Goal: Task Accomplishment & Management: Complete application form

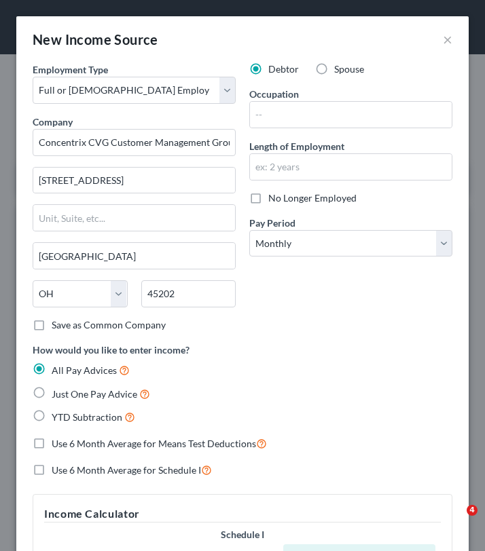
select select "0"
select select "36"
select select "0"
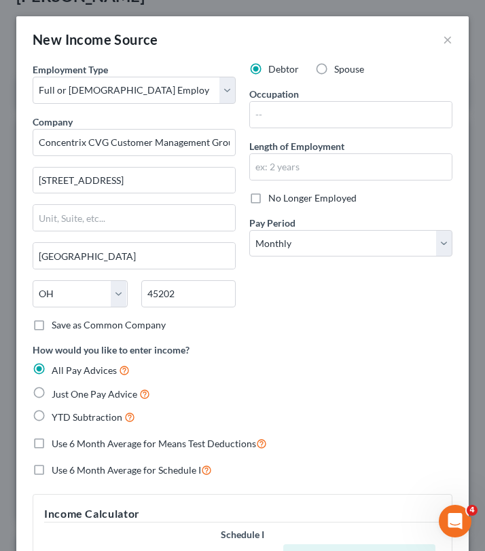
scroll to position [938, 0]
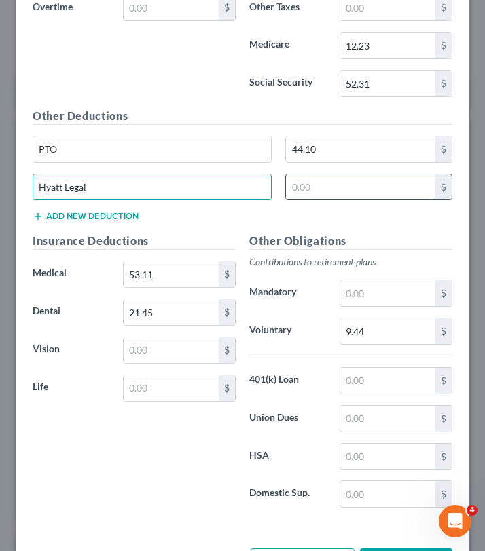
type input "Hyatt Legal"
click at [315, 183] on input "text" at bounding box center [360, 188] width 149 height 26
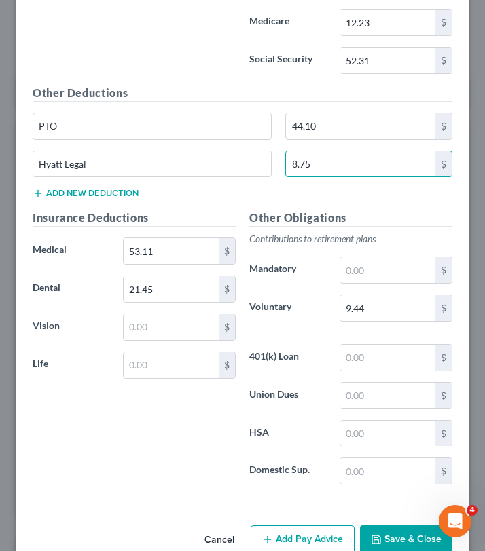
scroll to position [962, 0]
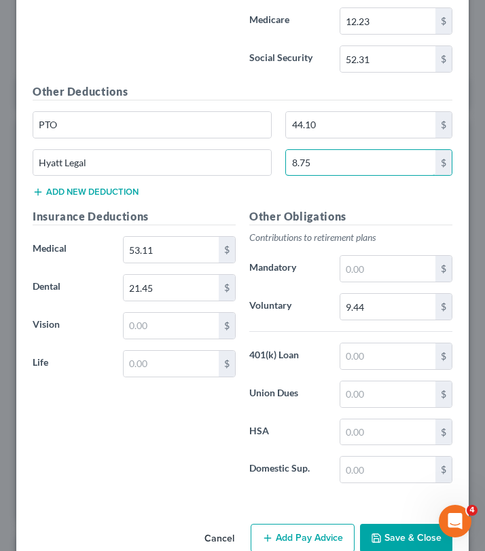
type input "8.75"
click at [106, 192] on button "Add new deduction" at bounding box center [86, 192] width 106 height 11
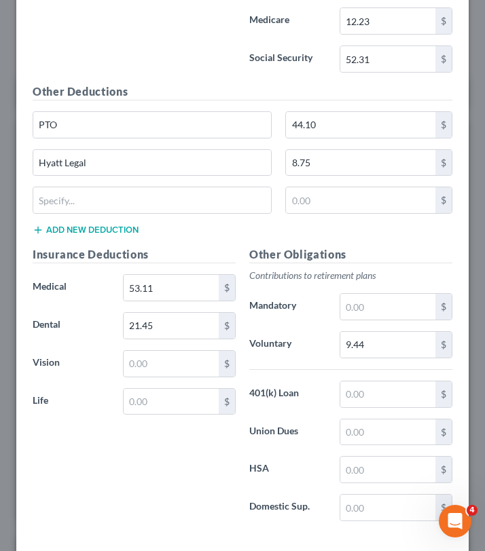
click button "Add new deduction" at bounding box center [86, 230] width 106 height 11
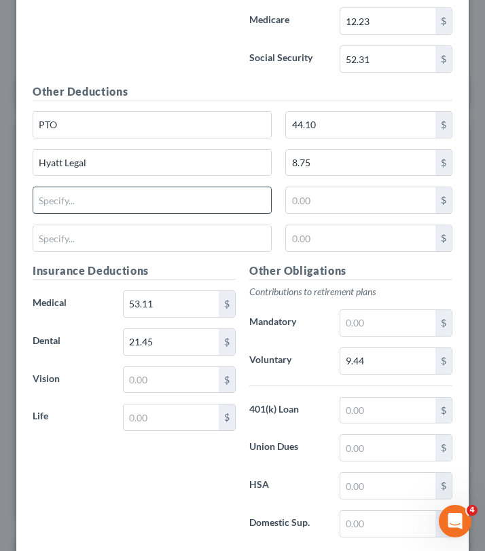
click at [103, 199] on input "text" at bounding box center [152, 200] width 238 height 26
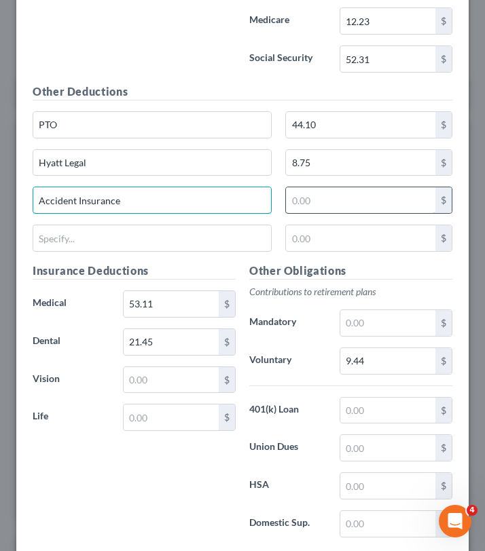
type input "Accident Insurance"
click at [359, 198] on input "text" at bounding box center [360, 200] width 149 height 26
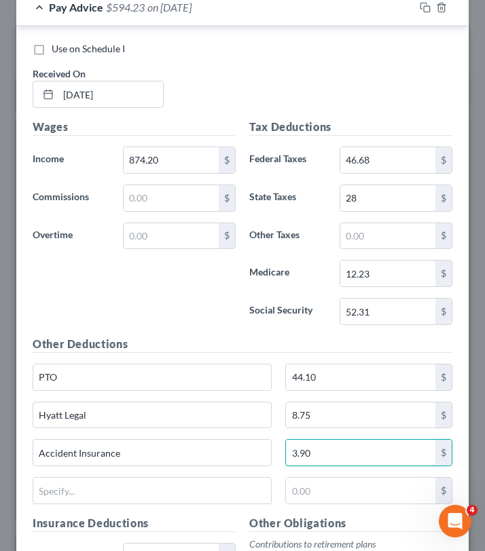
scroll to position [714, 0]
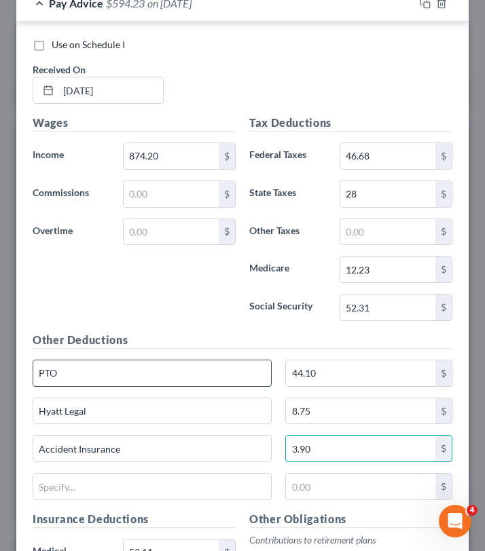
type input "3.90"
click at [128, 385] on input "PTO" at bounding box center [152, 374] width 238 height 26
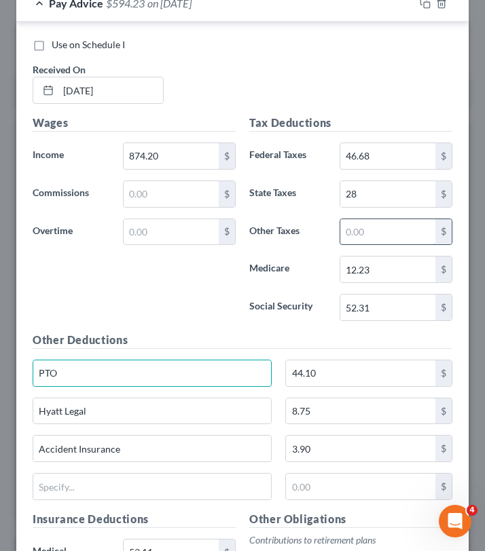
click at [352, 226] on input "text" at bounding box center [387, 232] width 95 height 26
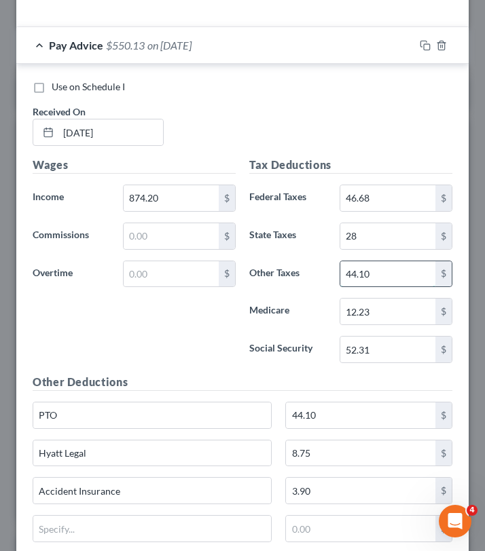
scroll to position [672, 0]
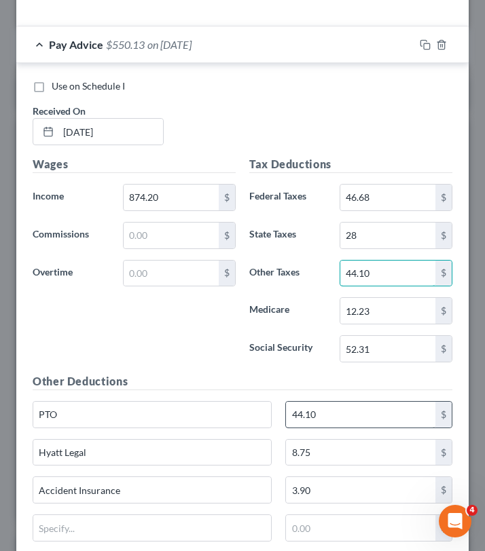
type input "44.10"
drag, startPoint x: 326, startPoint y: 414, endPoint x: 280, endPoint y: 407, distance: 46.1
click at [280, 407] on div "44.10 $" at bounding box center [368, 414] width 181 height 27
click at [334, 418] on input "44.10" at bounding box center [360, 415] width 149 height 26
click at [335, 418] on input "44.10" at bounding box center [360, 415] width 149 height 26
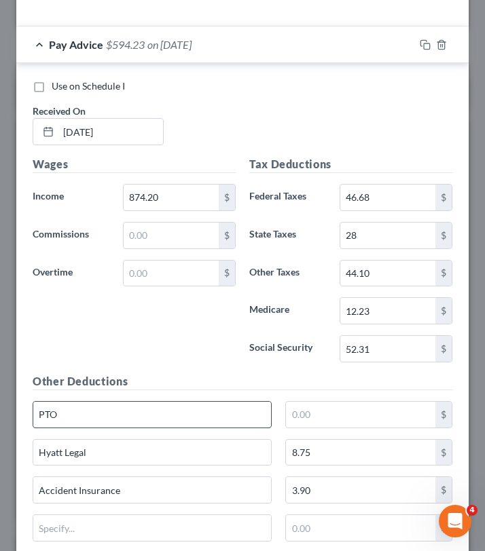
click at [193, 426] on input "PTO" at bounding box center [152, 415] width 238 height 26
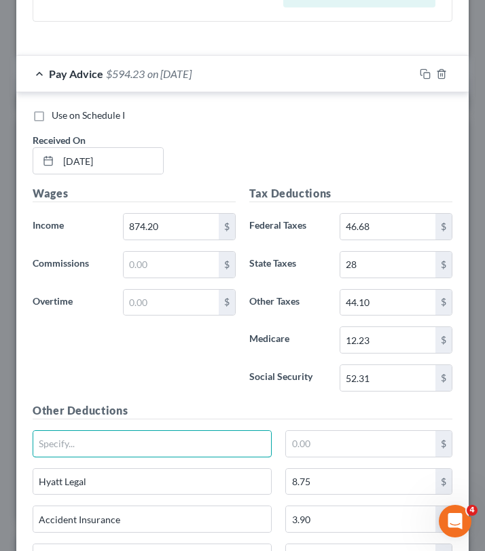
scroll to position [651, 0]
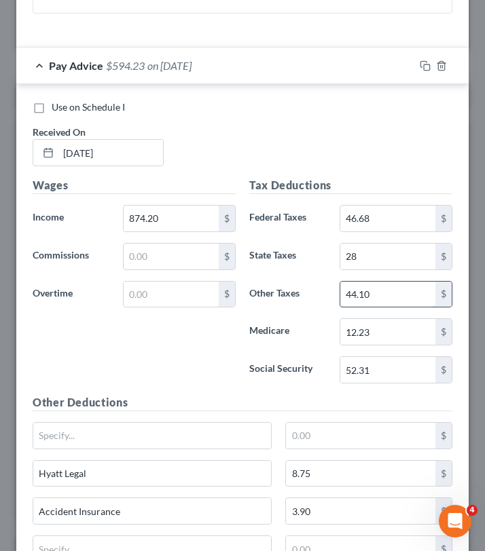
drag, startPoint x: 381, startPoint y: 291, endPoint x: 342, endPoint y: 289, distance: 39.4
click at [344, 291] on input "44.10" at bounding box center [387, 295] width 95 height 26
click at [373, 301] on input "44.10" at bounding box center [387, 295] width 95 height 26
click at [191, 261] on input "text" at bounding box center [171, 257] width 95 height 26
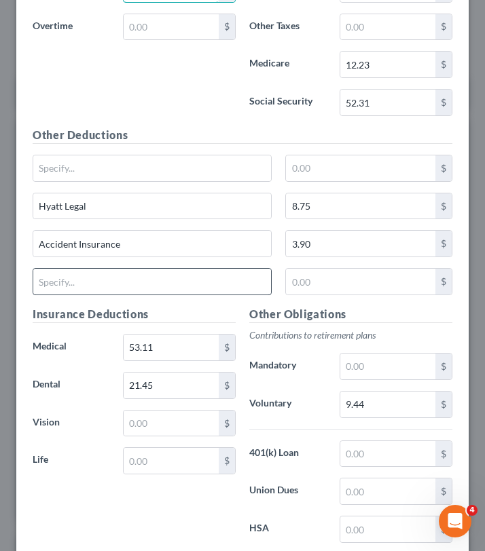
scroll to position [1044, 0]
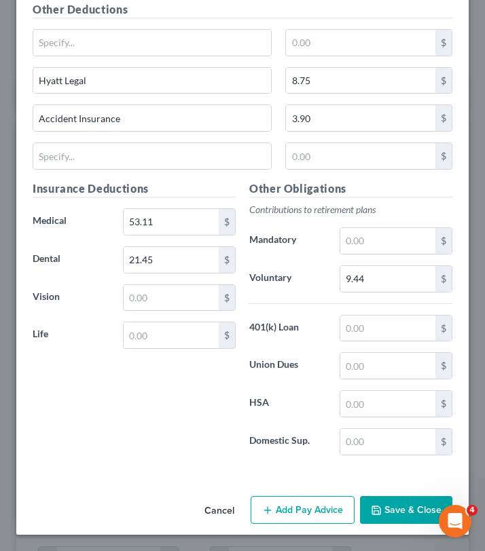
type input "44.10"
click at [409, 509] on button "Save & Close" at bounding box center [406, 510] width 92 height 29
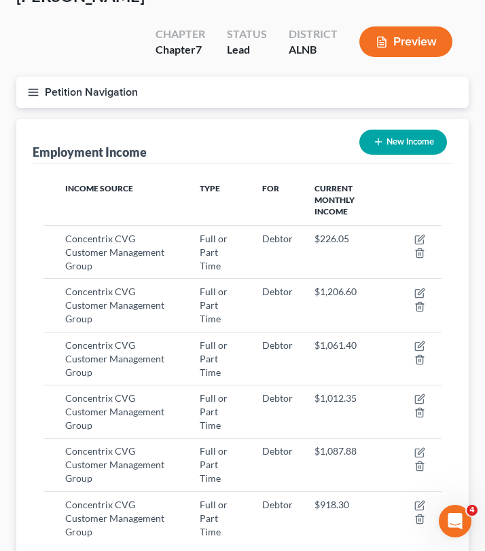
click at [375, 136] on icon "button" at bounding box center [378, 141] width 11 height 11
select select "0"
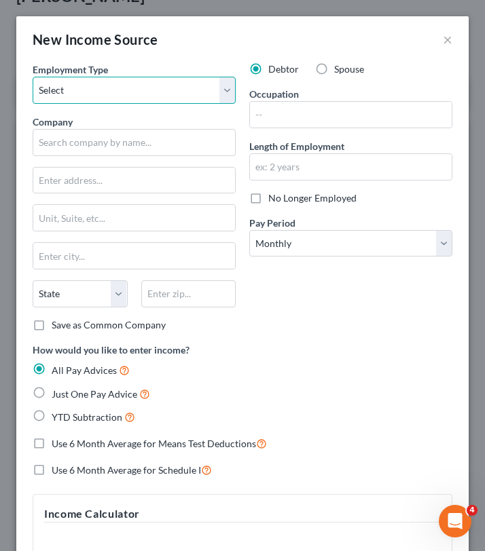
click at [147, 84] on select "Select Full or [DEMOGRAPHIC_DATA] Employment Self Employment" at bounding box center [134, 90] width 203 height 27
select select "0"
click at [33, 77] on select "Select Full or [DEMOGRAPHIC_DATA] Employment Self Employment" at bounding box center [134, 90] width 203 height 27
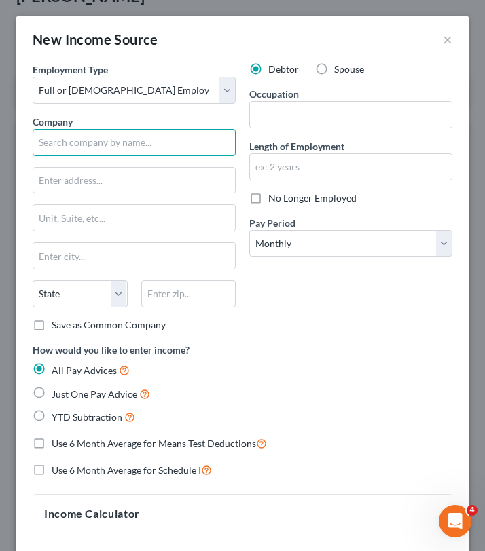
click at [147, 154] on input "text" at bounding box center [134, 142] width 203 height 27
click at [147, 153] on input "text" at bounding box center [134, 142] width 203 height 27
paste input "Concentrix CVG Customer Management Group Inc."
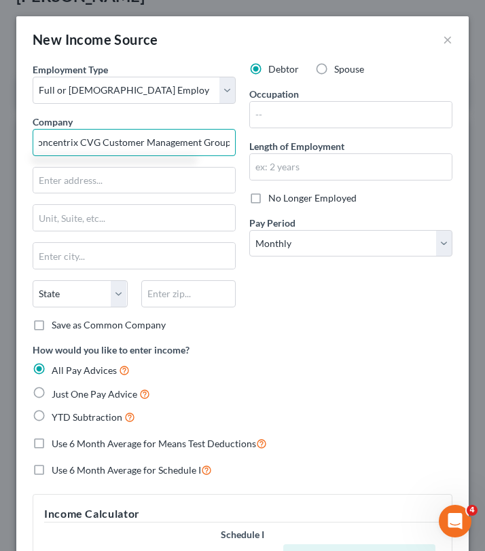
scroll to position [0, 6]
type input "Concentrix CVG Customer Management Group"
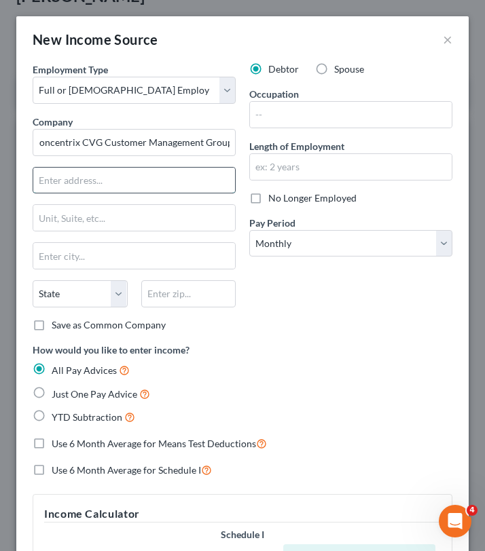
scroll to position [0, 0]
click at [132, 181] on input "text" at bounding box center [134, 181] width 202 height 26
type input "[STREET_ADDRESS]"
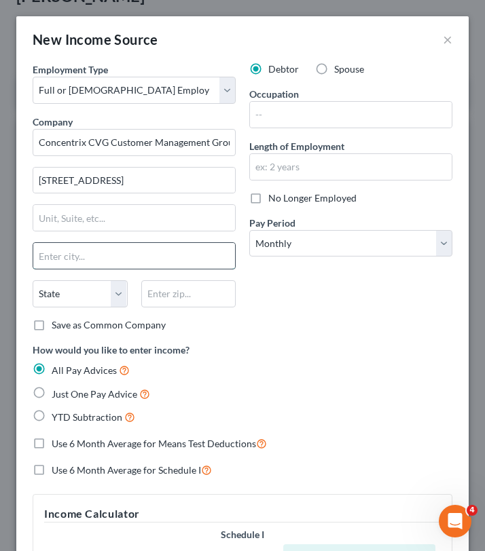
click at [123, 243] on input "text" at bounding box center [134, 256] width 202 height 26
type input "[GEOGRAPHIC_DATA]"
click at [88, 289] on select "State [US_STATE] AK AR AZ CA CO CT DE DC [GEOGRAPHIC_DATA] [GEOGRAPHIC_DATA] GU…" at bounding box center [80, 293] width 95 height 27
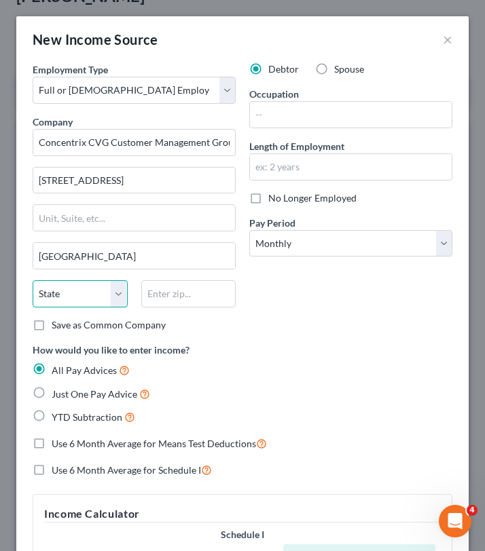
select select "36"
click at [33, 280] on select "State [US_STATE] AK AR AZ CA CO CT DE DC [GEOGRAPHIC_DATA] [GEOGRAPHIC_DATA] GU…" at bounding box center [80, 293] width 95 height 27
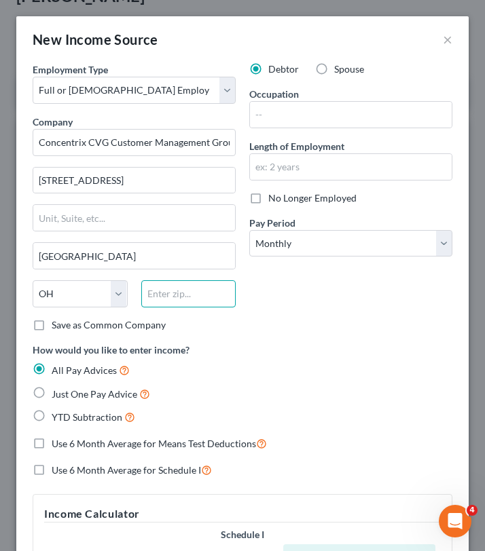
click at [204, 303] on input "text" at bounding box center [188, 293] width 95 height 27
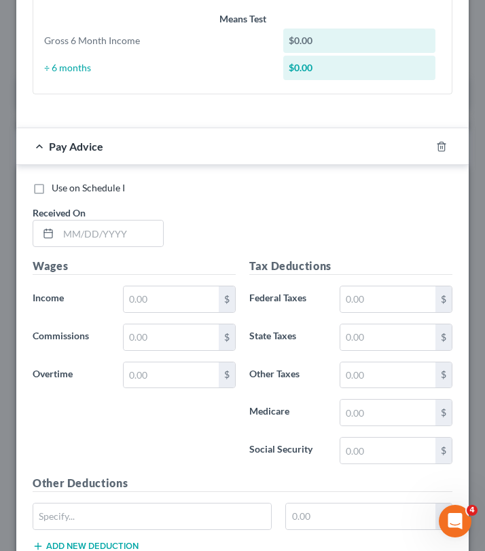
scroll to position [575, 0]
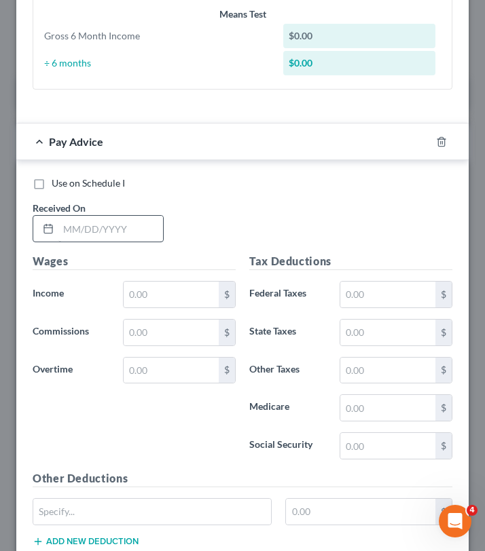
type input "45202"
click at [113, 238] on input "text" at bounding box center [110, 229] width 105 height 26
type input "[DATE]"
click at [164, 299] on input "text" at bounding box center [171, 295] width 95 height 26
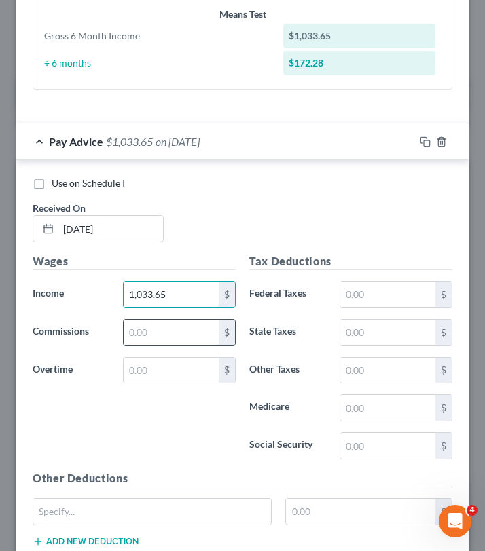
type input "1,033.65"
click at [146, 331] on input "text" at bounding box center [171, 333] width 95 height 26
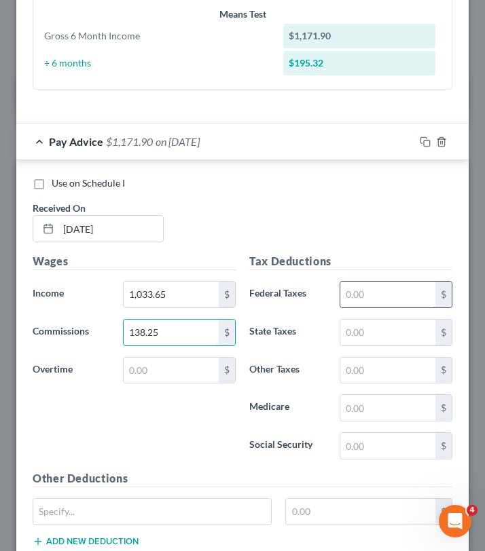
type input "138.25"
click at [392, 298] on input "text" at bounding box center [387, 295] width 95 height 26
type input "78.09"
click at [412, 326] on input "text" at bounding box center [387, 333] width 95 height 26
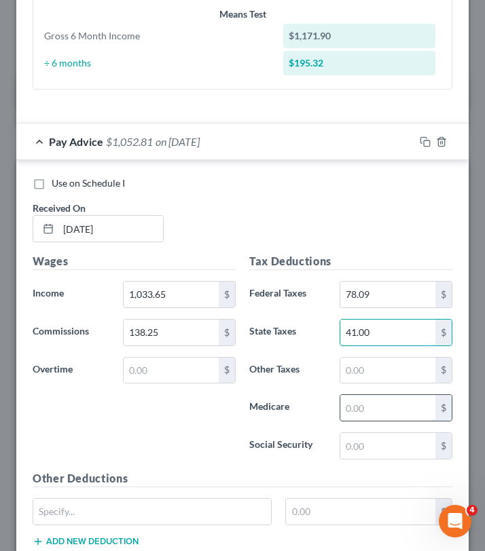
type input "41.00"
click at [374, 408] on input "text" at bounding box center [387, 408] width 95 height 26
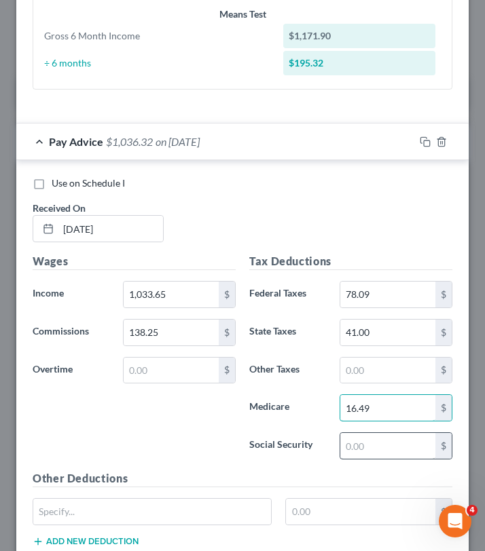
type input "16.49"
click at [394, 443] on input "text" at bounding box center [387, 446] width 95 height 26
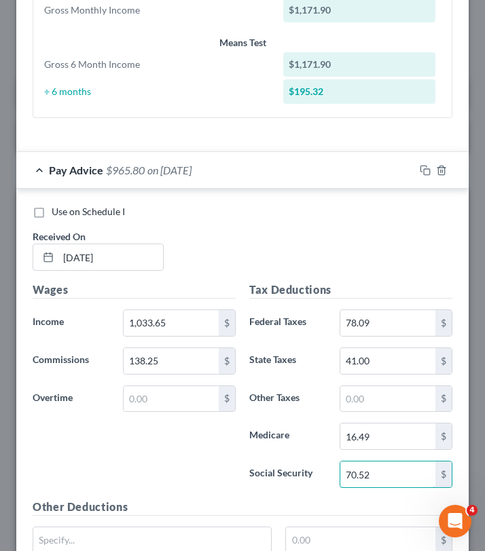
scroll to position [562, 0]
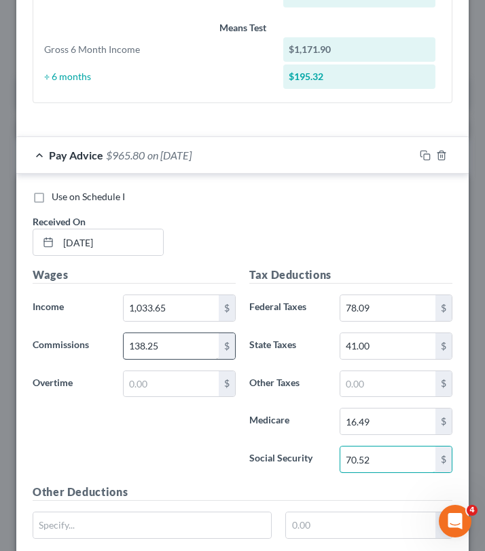
type input "70.52"
click at [164, 345] on input "138.25" at bounding box center [171, 346] width 95 height 26
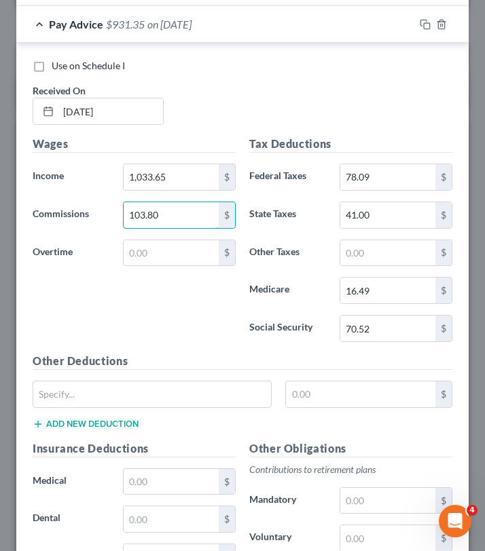
scroll to position [953, 0]
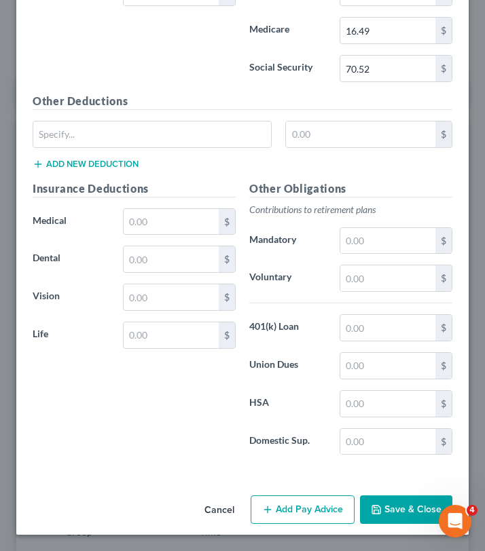
type input "103.80"
click at [390, 509] on button "Save & Close" at bounding box center [406, 510] width 92 height 29
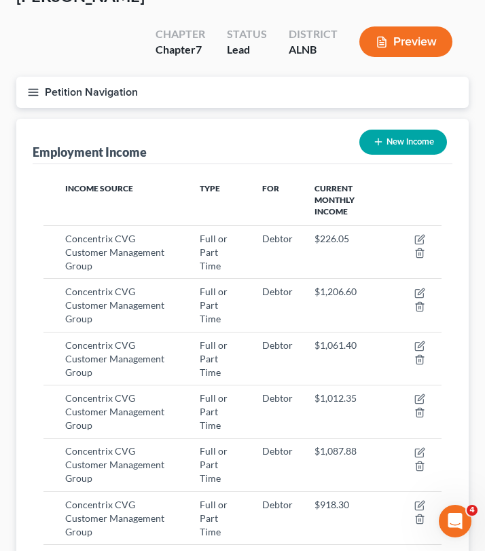
click at [386, 130] on button "New Income" at bounding box center [403, 142] width 88 height 25
select select "0"
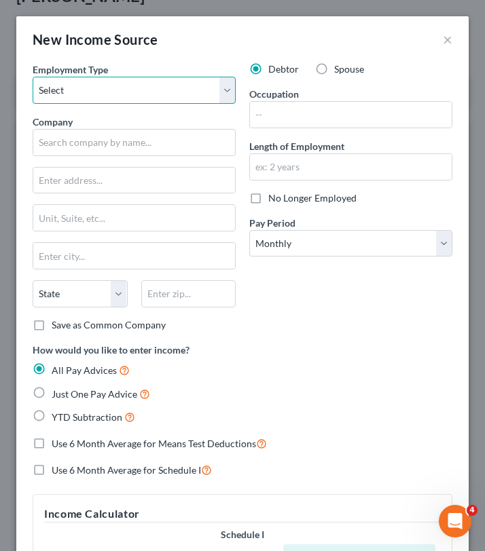
click at [73, 88] on select "Select Full or [DEMOGRAPHIC_DATA] Employment Self Employment" at bounding box center [134, 90] width 203 height 27
select select "0"
click at [33, 77] on select "Select Full or [DEMOGRAPHIC_DATA] Employment Self Employment" at bounding box center [134, 90] width 203 height 27
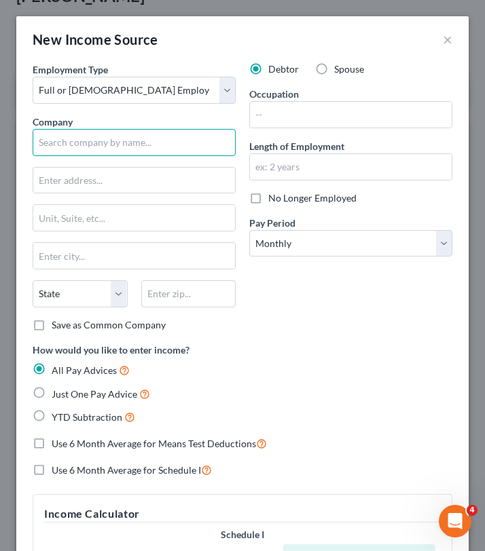
click at [86, 147] on input "text" at bounding box center [134, 142] width 203 height 27
paste input "Concentrix CVG Customer Management Group Inc."
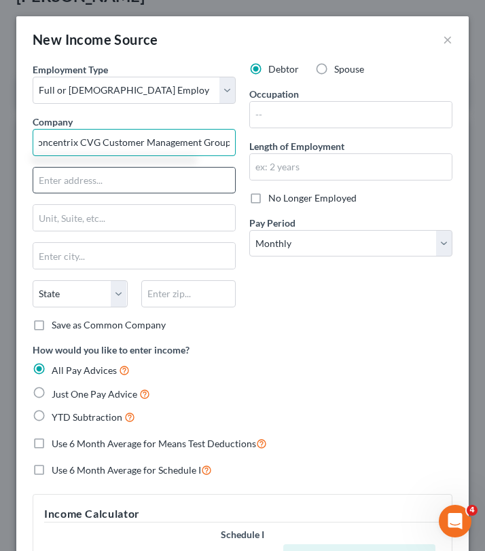
scroll to position [0, 6]
type input "Concentrix CVG Customer Management Group"
click at [123, 175] on input "text" at bounding box center [134, 181] width 202 height 26
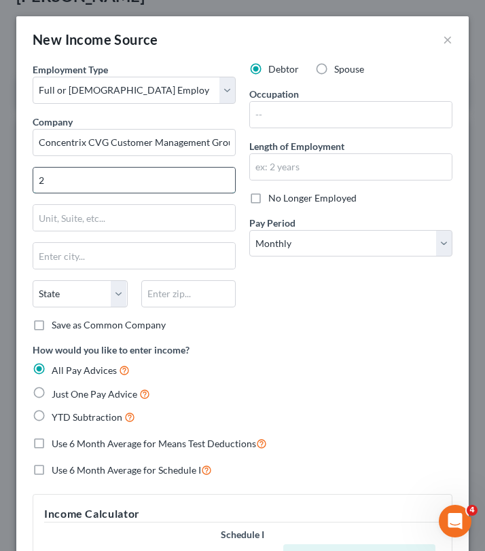
type input "[STREET_ADDRESS]"
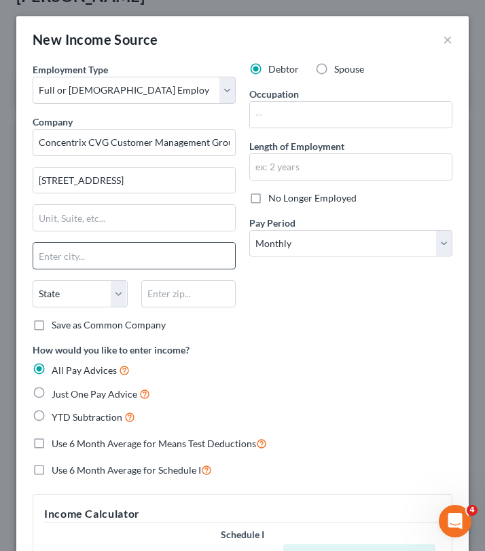
click at [102, 261] on input "text" at bounding box center [134, 256] width 202 height 26
type input "2"
type input "[GEOGRAPHIC_DATA]"
click at [73, 306] on select "State [US_STATE] AK AR AZ CA CO CT DE DC [GEOGRAPHIC_DATA] [GEOGRAPHIC_DATA] GU…" at bounding box center [80, 293] width 95 height 27
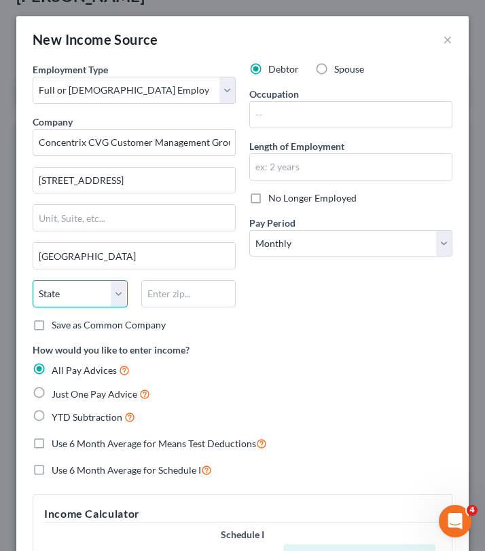
select select "36"
click at [33, 280] on select "State [US_STATE] AK AR AZ CA CO CT DE DC [GEOGRAPHIC_DATA] [GEOGRAPHIC_DATA] GU…" at bounding box center [80, 293] width 95 height 27
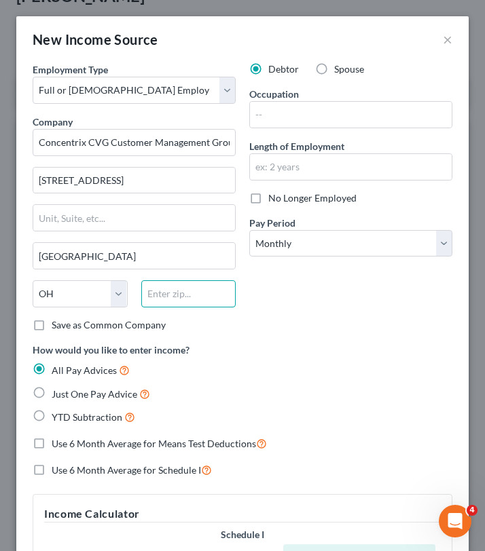
click at [162, 295] on input "text" at bounding box center [188, 293] width 95 height 27
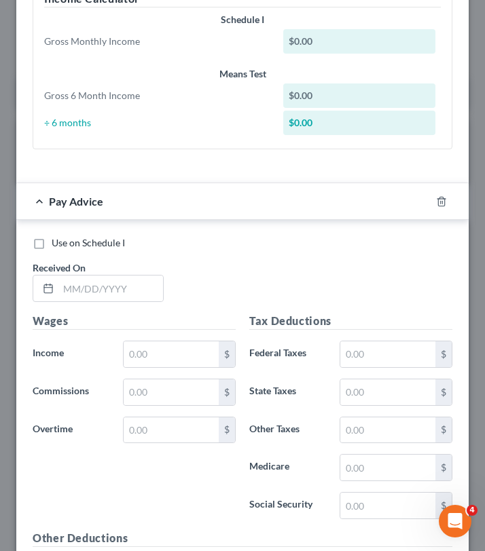
scroll to position [551, 0]
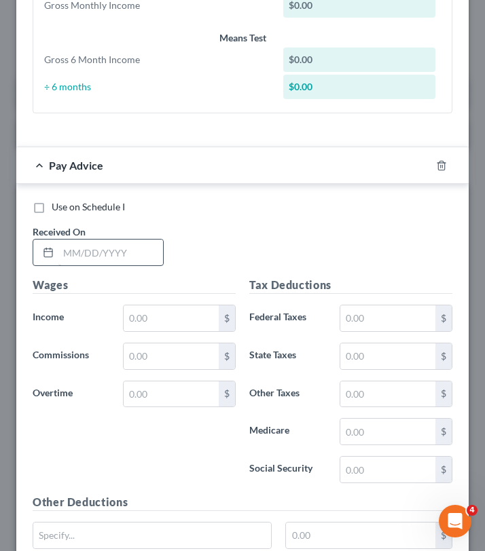
type input "45202"
click at [111, 249] on input "text" at bounding box center [110, 253] width 105 height 26
type input "[DATE]"
click at [136, 310] on input "text" at bounding box center [171, 319] width 95 height 26
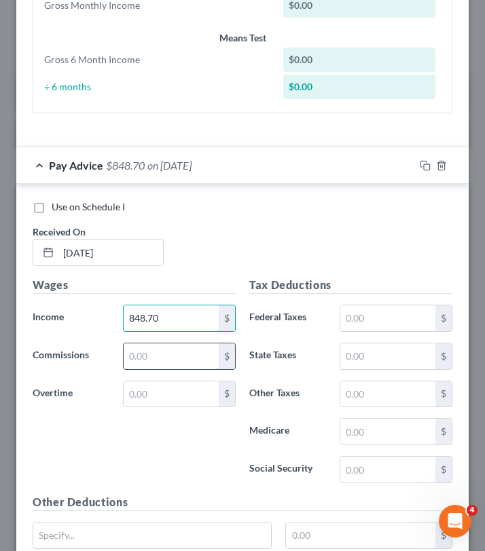
type input "848.70"
click at [162, 356] on input "text" at bounding box center [171, 357] width 95 height 26
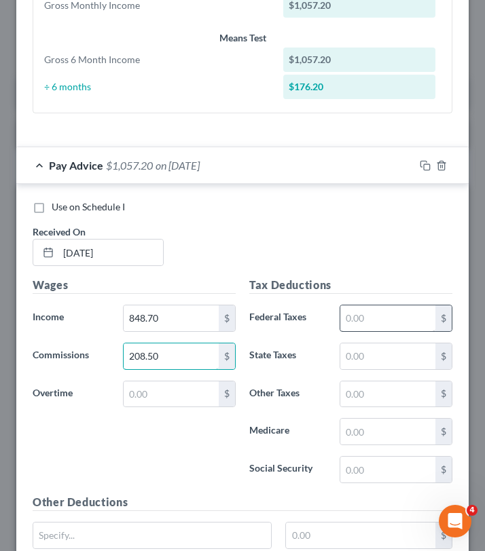
type input "208.50"
click at [396, 319] on input "text" at bounding box center [387, 319] width 95 height 26
type input "52.24"
click at [379, 365] on input "text" at bounding box center [387, 357] width 95 height 26
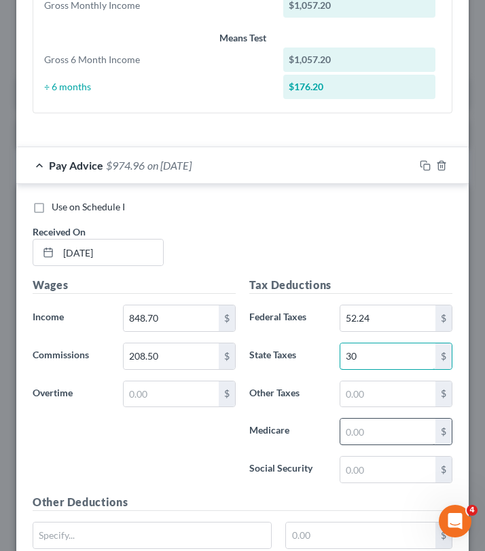
type input "30"
click at [354, 435] on input "text" at bounding box center [387, 432] width 95 height 26
type input "13.04"
click at [367, 472] on input "text" at bounding box center [387, 470] width 95 height 26
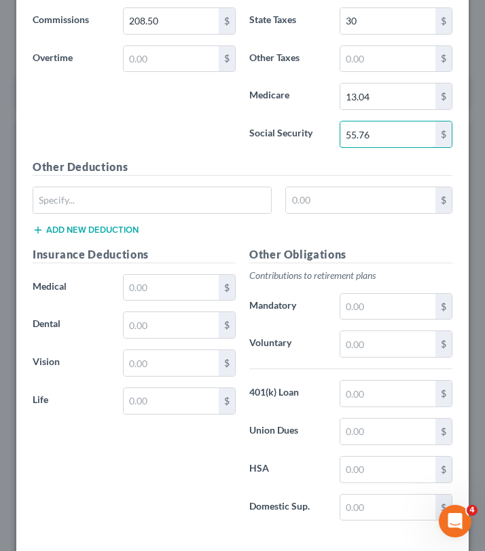
scroll to position [888, 0]
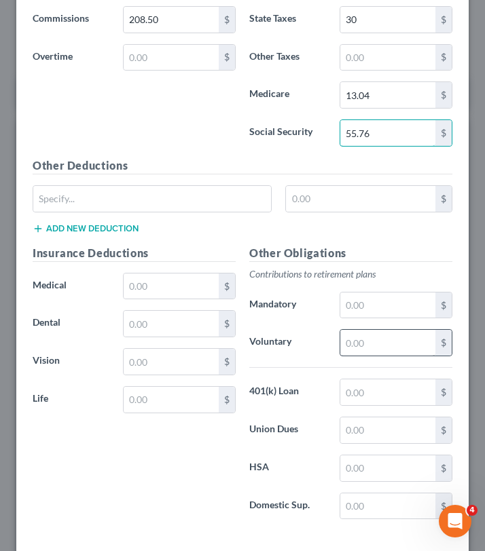
type input "55.76"
click at [366, 345] on input "text" at bounding box center [387, 343] width 95 height 26
type input "9.44"
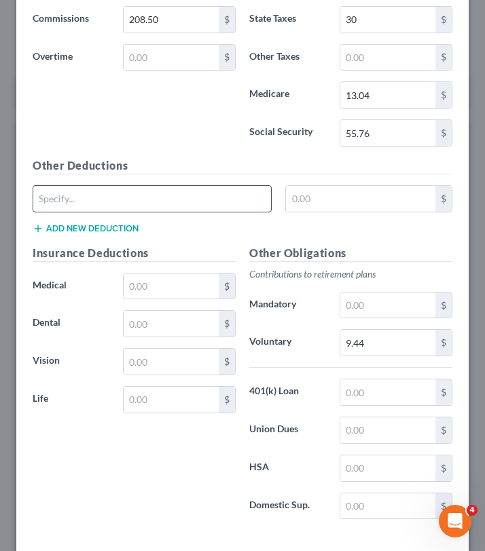
click at [66, 200] on input "text" at bounding box center [152, 199] width 238 height 26
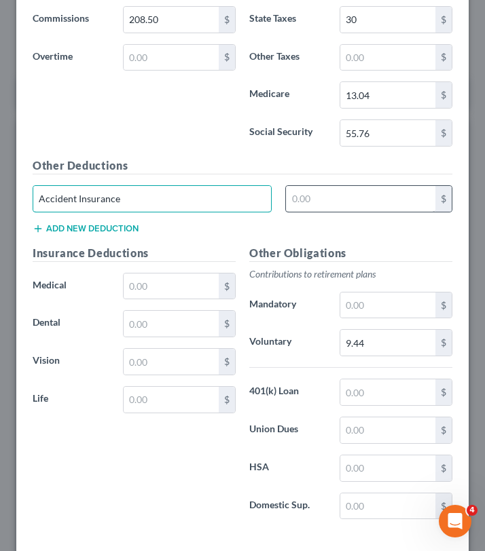
type input "Accident Insurance"
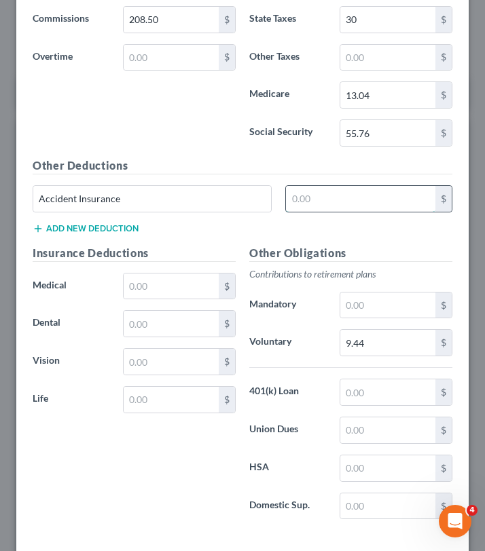
click at [349, 200] on input "text" at bounding box center [360, 199] width 149 height 26
type input "3.90"
click at [130, 227] on button "Add new deduction" at bounding box center [86, 228] width 106 height 11
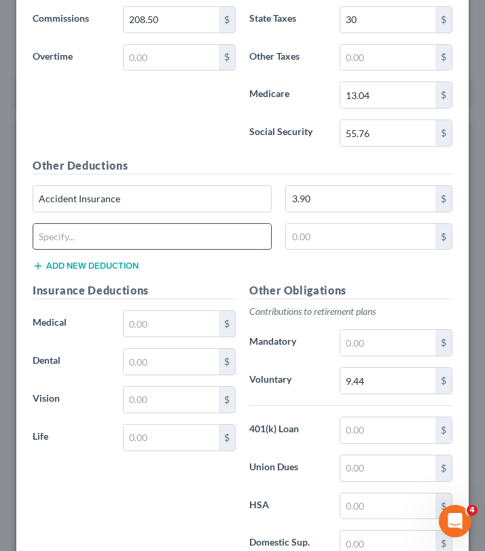
click at [120, 236] on input "text" at bounding box center [152, 237] width 238 height 26
type input "Hyatt Legal"
click at [322, 236] on input "text" at bounding box center [360, 237] width 149 height 26
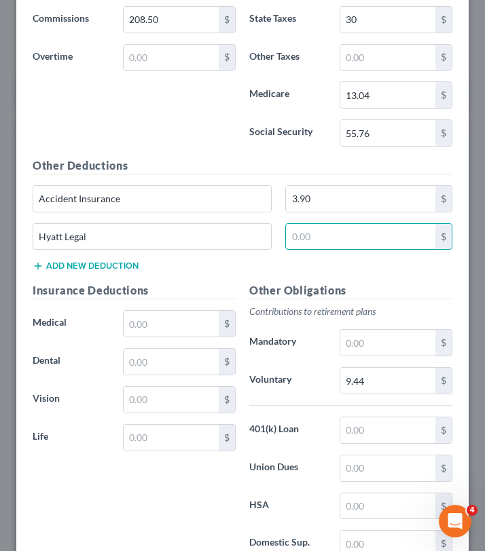
type input "8.75"
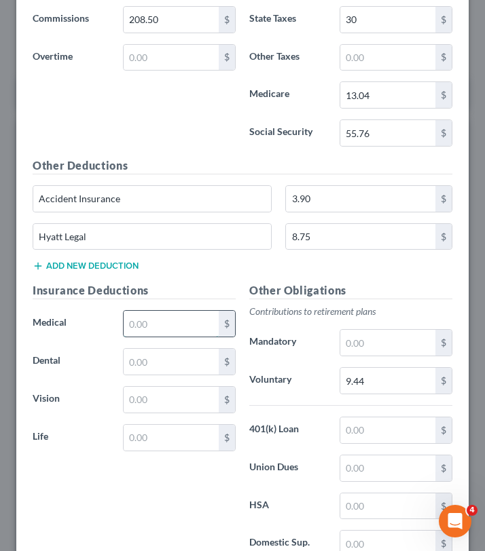
click at [156, 328] on input "text" at bounding box center [171, 324] width 95 height 26
type input "53.11"
click at [151, 359] on input "text" at bounding box center [171, 362] width 95 height 26
type input "21.45"
click at [103, 428] on label "Life" at bounding box center [71, 437] width 90 height 27
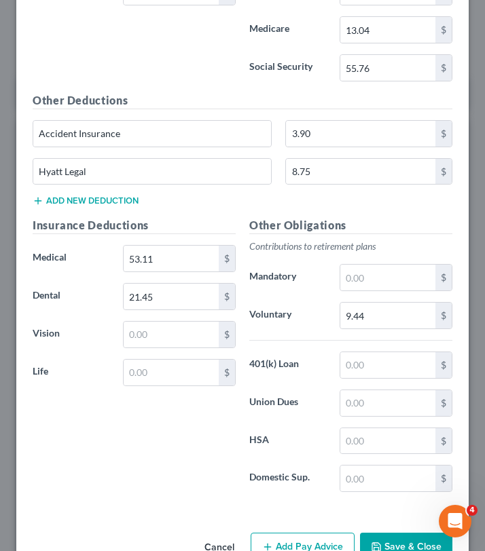
scroll to position [956, 0]
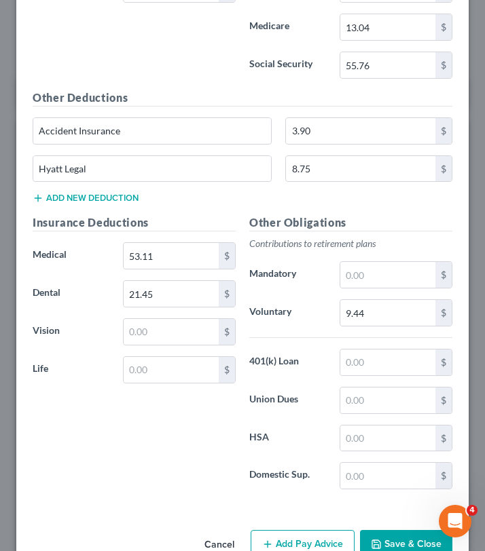
click at [116, 200] on button "Add new deduction" at bounding box center [86, 198] width 106 height 11
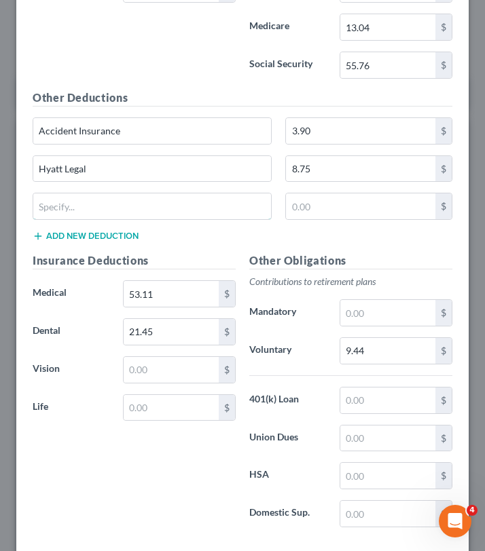
click at [116, 200] on input "text" at bounding box center [152, 207] width 238 height 26
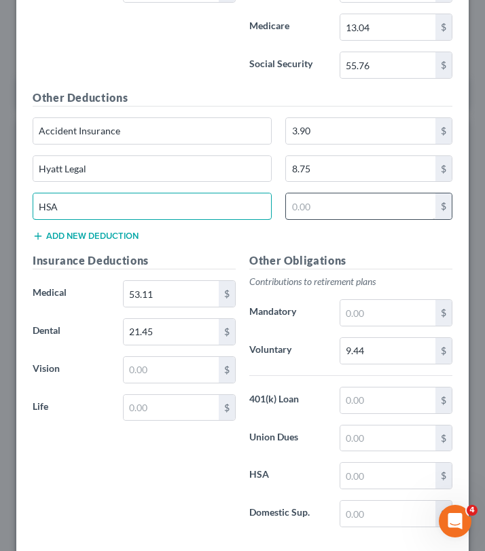
type input "HSA"
click at [313, 211] on input "text" at bounding box center [360, 207] width 149 height 26
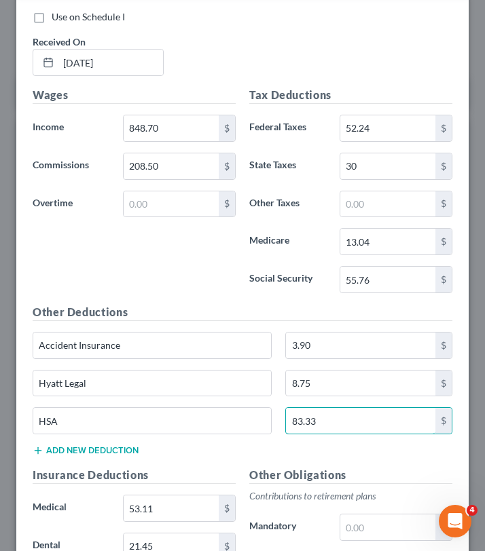
scroll to position [1029, 0]
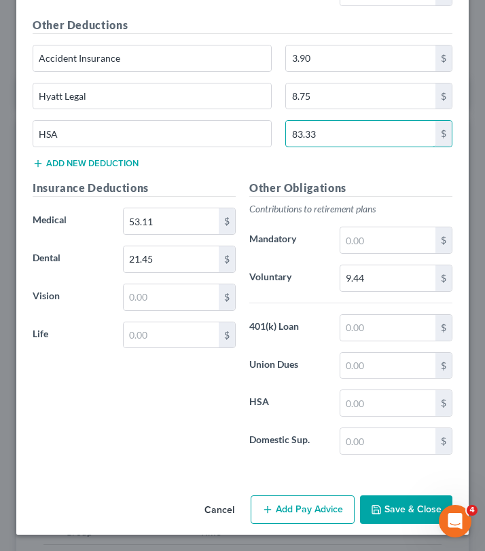
type input "83.33"
click at [391, 511] on button "Save & Close" at bounding box center [406, 510] width 92 height 29
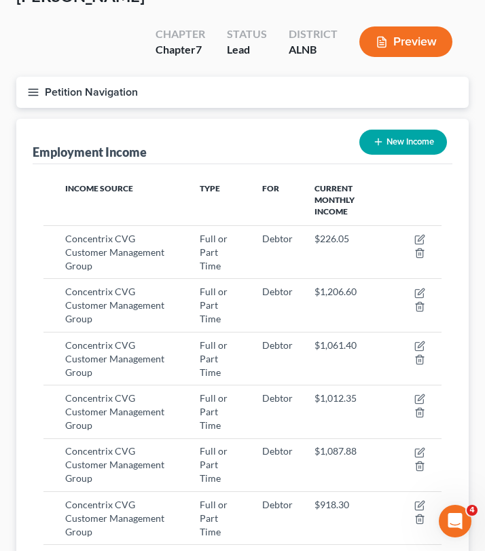
click at [387, 130] on button "New Income" at bounding box center [403, 142] width 88 height 25
select select "0"
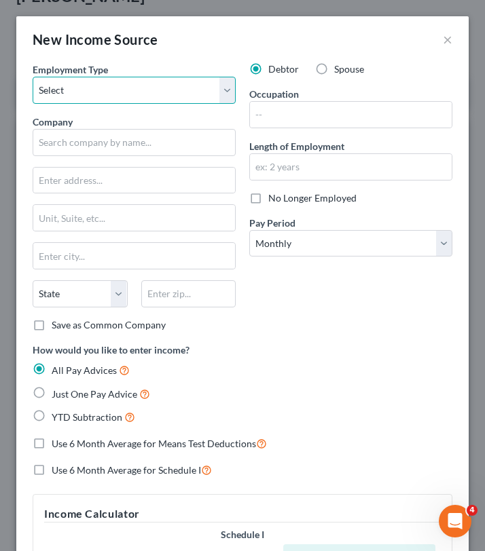
click at [59, 90] on select "Select Full or [DEMOGRAPHIC_DATA] Employment Self Employment" at bounding box center [134, 90] width 203 height 27
select select "0"
click at [33, 77] on select "Select Full or [DEMOGRAPHIC_DATA] Employment Self Employment" at bounding box center [134, 90] width 203 height 27
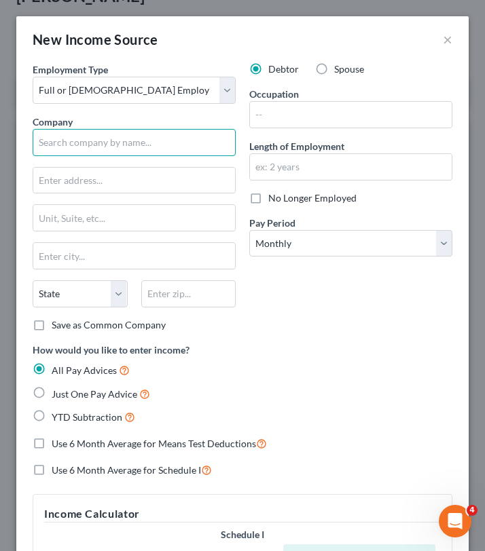
click at [71, 139] on input "text" at bounding box center [134, 142] width 203 height 27
paste input "Concentrix CVG Customer Management Group Inc."
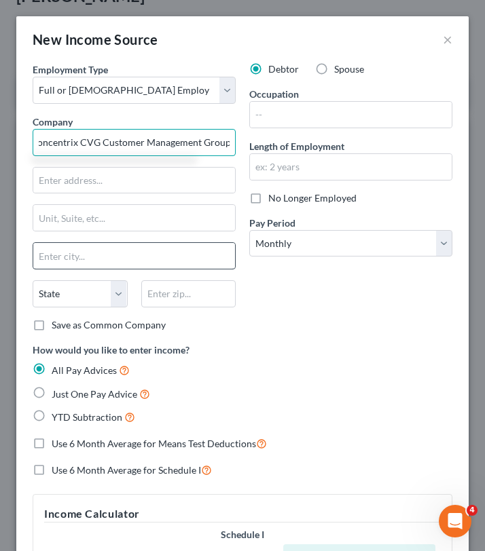
scroll to position [0, 6]
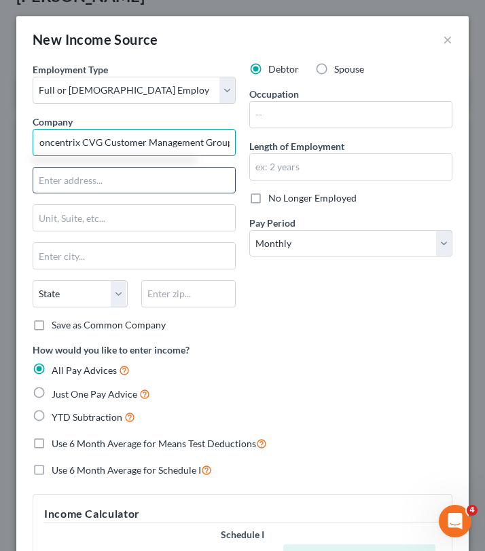
type input "Concentrix CVG Customer Management Group"
click at [134, 179] on input "text" at bounding box center [134, 181] width 202 height 26
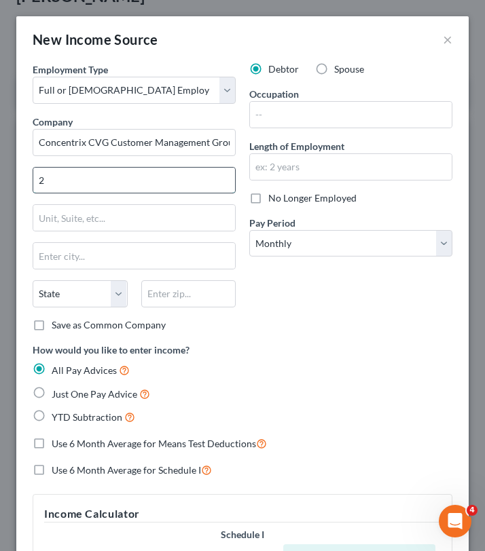
type input "[STREET_ADDRESS]"
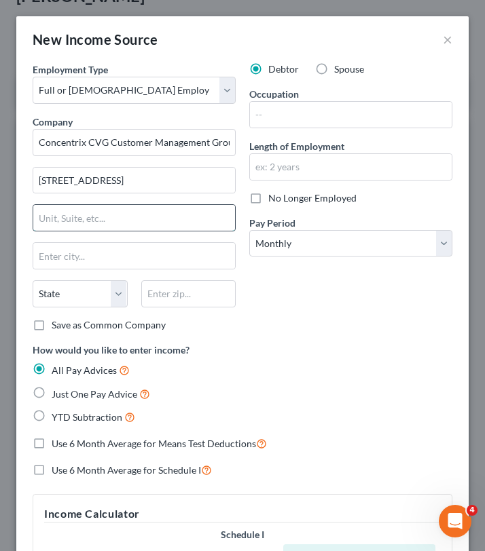
click at [136, 217] on input "text" at bounding box center [134, 218] width 202 height 26
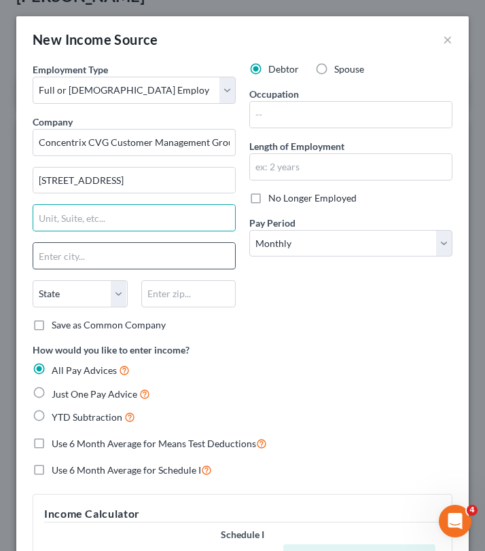
click at [117, 249] on input "text" at bounding box center [134, 256] width 202 height 26
type input "[GEOGRAPHIC_DATA]"
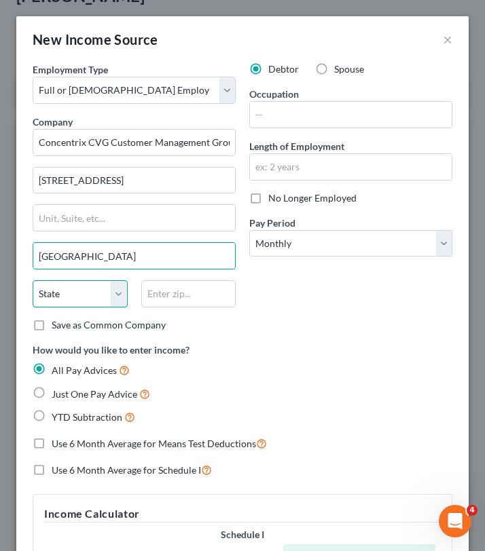
click at [63, 299] on select "State [US_STATE] AK AR AZ CA CO CT DE DC [GEOGRAPHIC_DATA] [GEOGRAPHIC_DATA] GU…" at bounding box center [80, 293] width 95 height 27
select select "36"
click at [33, 280] on select "State [US_STATE] AK AR AZ CA CO CT DE DC [GEOGRAPHIC_DATA] [GEOGRAPHIC_DATA] GU…" at bounding box center [80, 293] width 95 height 27
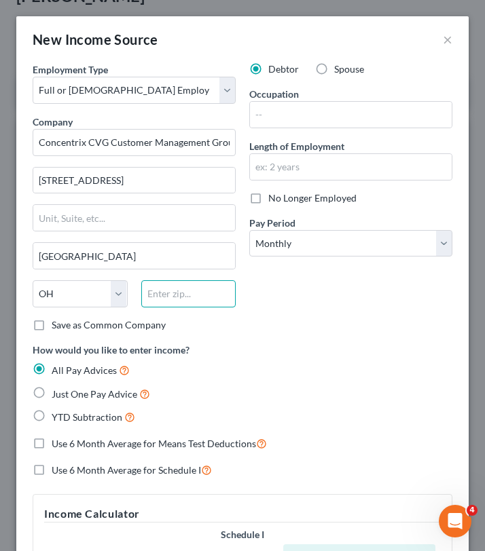
click at [180, 290] on input "text" at bounding box center [188, 293] width 95 height 27
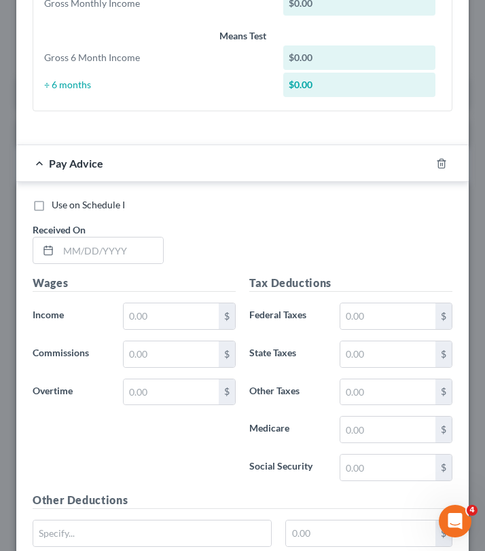
scroll to position [561, 0]
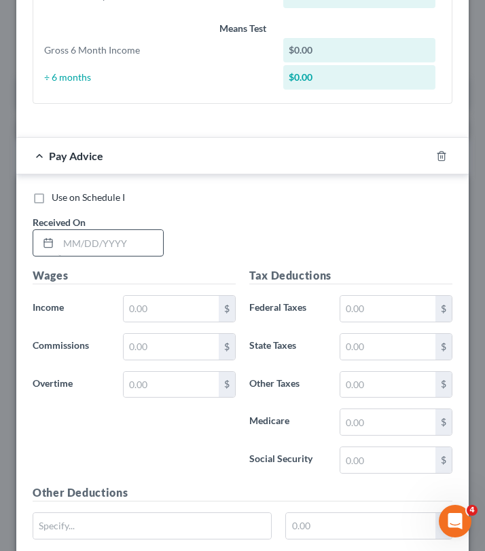
type input "45202"
click at [89, 247] on input "text" at bounding box center [110, 243] width 105 height 26
type input "[DATE]"
click at [147, 403] on div "Wages Income * $ Commissions $ Overtime $" at bounding box center [134, 376] width 217 height 217
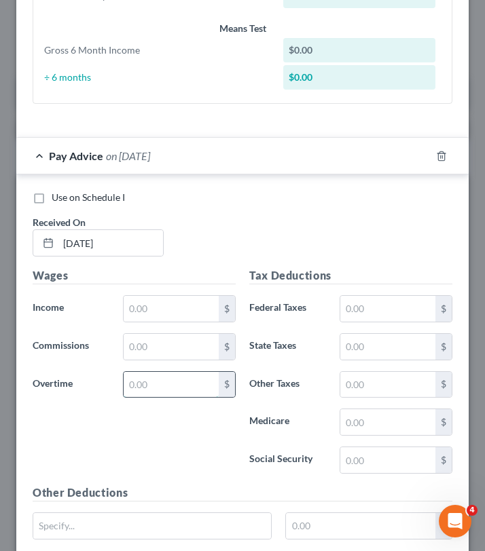
click at [145, 384] on input "text" at bounding box center [171, 385] width 95 height 26
type input "5.40"
click at [140, 308] on input "text" at bounding box center [171, 309] width 95 height 26
click at [136, 342] on input "text" at bounding box center [171, 347] width 95 height 26
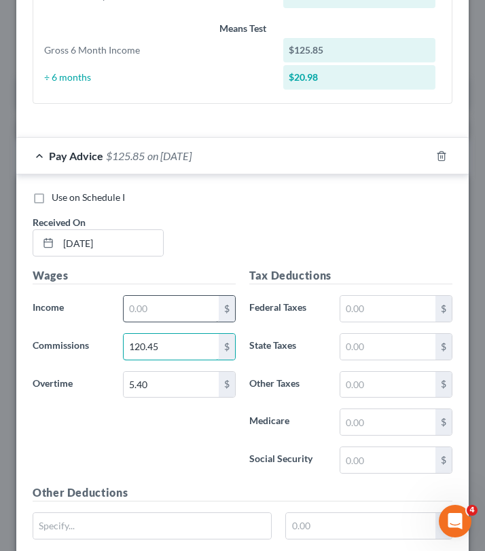
type input "120.45"
click at [147, 314] on input "text" at bounding box center [171, 309] width 95 height 26
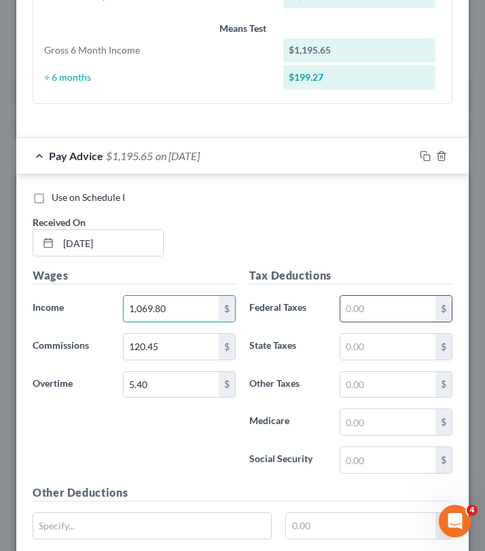
type input "1,069.80"
click at [393, 309] on input "text" at bounding box center [387, 309] width 95 height 26
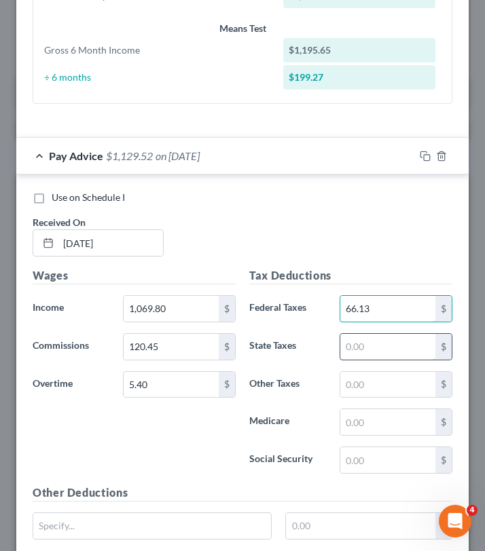
type input "66.13"
click at [373, 349] on input "text" at bounding box center [387, 347] width 95 height 26
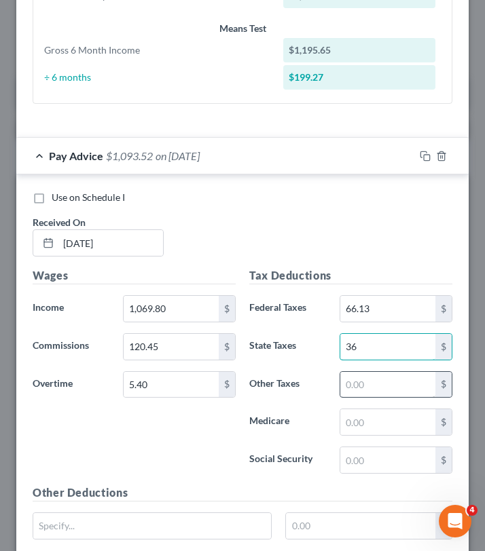
type input "36"
click at [389, 384] on input "text" at bounding box center [387, 385] width 95 height 26
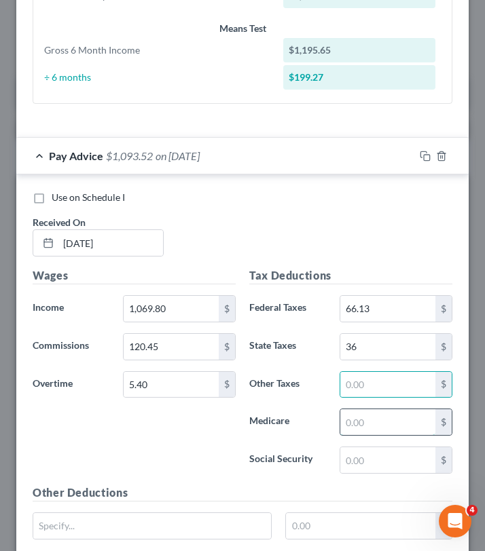
click at [382, 426] on input "text" at bounding box center [387, 422] width 95 height 26
type input "15.05"
click at [376, 463] on input "text" at bounding box center [387, 461] width 95 height 26
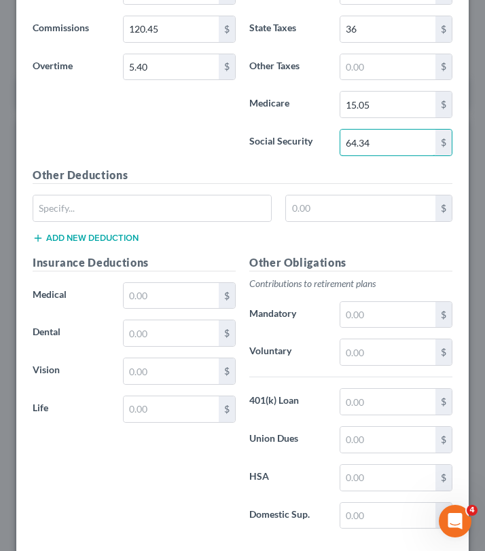
scroll to position [882, 0]
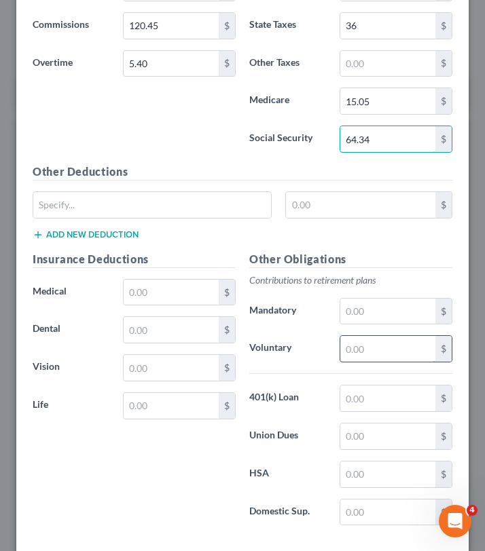
type input "64.34"
click at [366, 348] on input "text" at bounding box center [387, 349] width 95 height 26
type input "9.44"
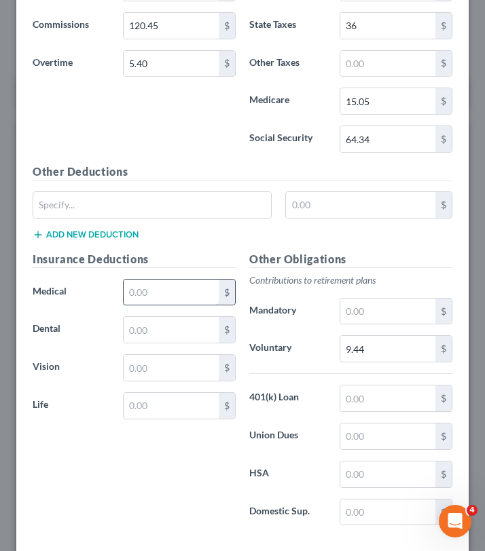
click at [174, 303] on input "text" at bounding box center [171, 293] width 95 height 26
type input "53.11"
click at [166, 331] on input "text" at bounding box center [171, 330] width 95 height 26
type input "21.45"
click at [148, 375] on input "text" at bounding box center [171, 368] width 95 height 26
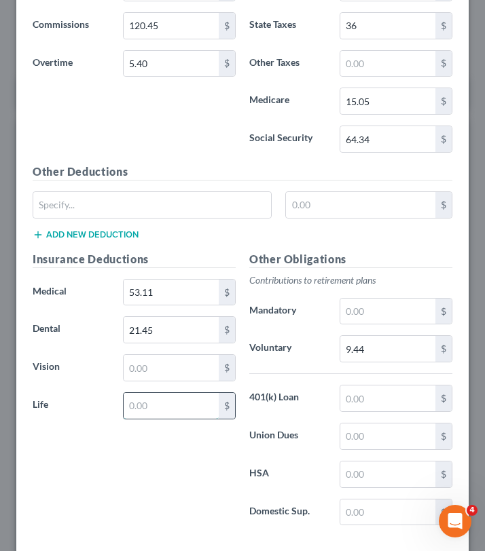
click at [148, 409] on input "text" at bounding box center [171, 406] width 95 height 26
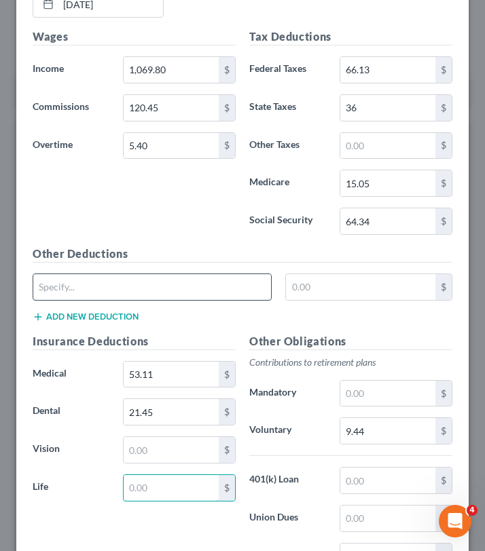
scroll to position [799, 0]
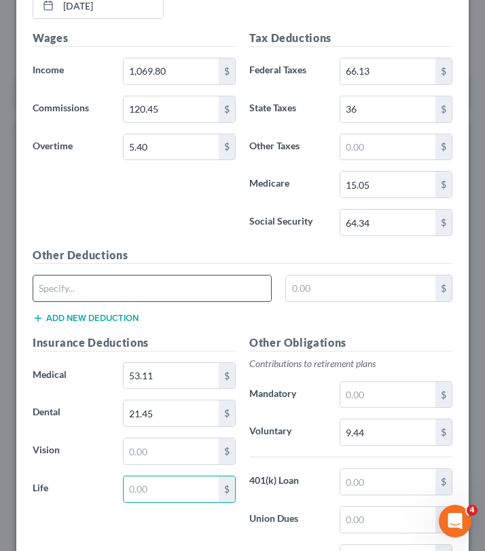
click at [55, 289] on input "text" at bounding box center [152, 289] width 238 height 26
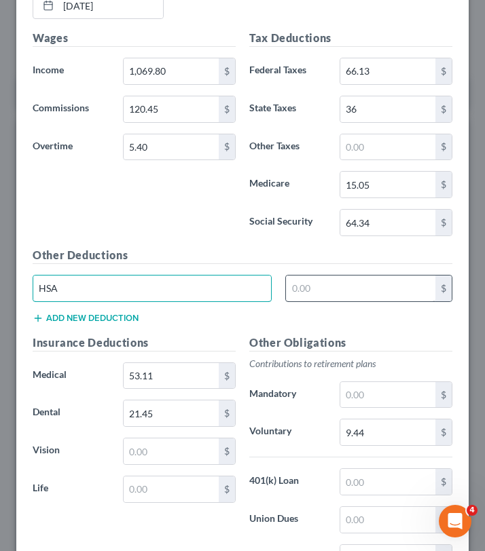
type input "HSA"
click at [311, 296] on input "text" at bounding box center [360, 289] width 149 height 26
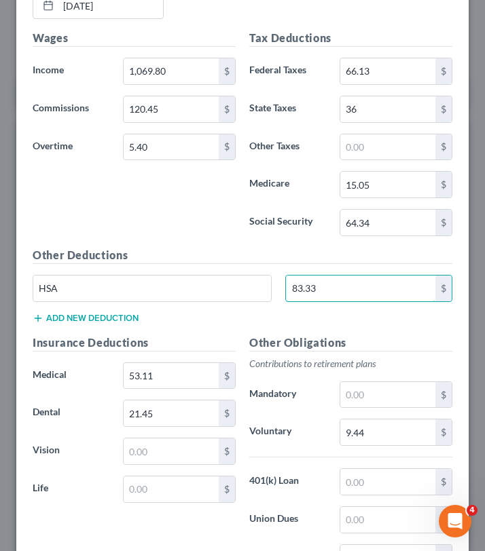
type input "83.33"
click at [65, 313] on button "Add new deduction" at bounding box center [86, 318] width 106 height 11
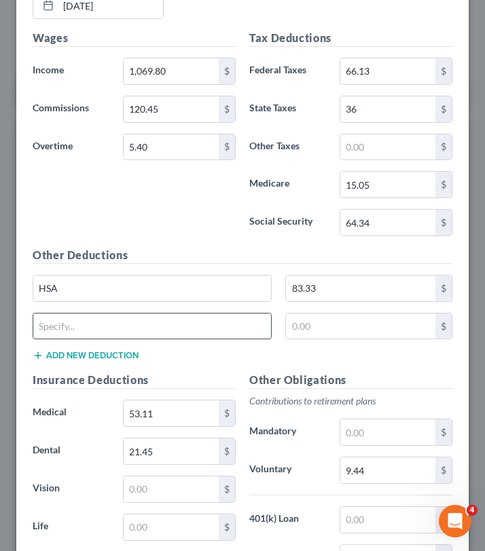
click at [71, 327] on input "text" at bounding box center [152, 327] width 238 height 26
type input "Hyatt Legal"
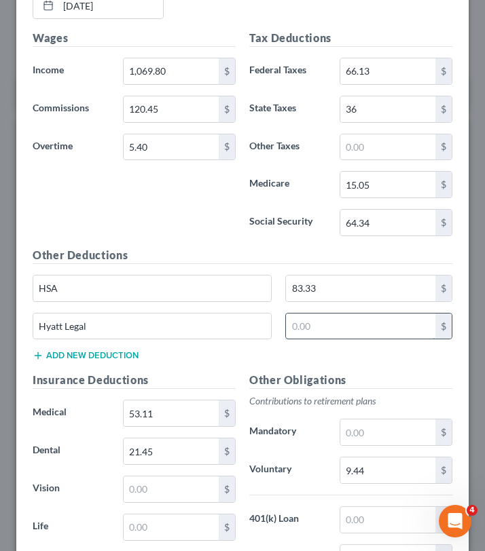
click at [298, 337] on input "text" at bounding box center [360, 327] width 149 height 26
type input "8.75"
click at [124, 359] on button "Add new deduction" at bounding box center [86, 355] width 106 height 11
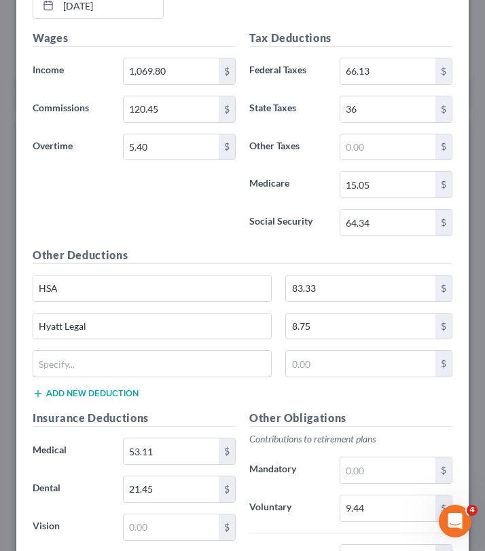
click at [124, 359] on input "text" at bounding box center [152, 364] width 238 height 26
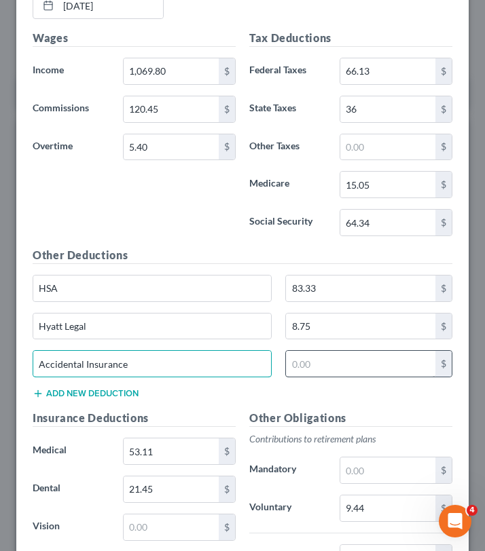
type input "Accidental Insurance"
click at [300, 369] on input "text" at bounding box center [360, 364] width 149 height 26
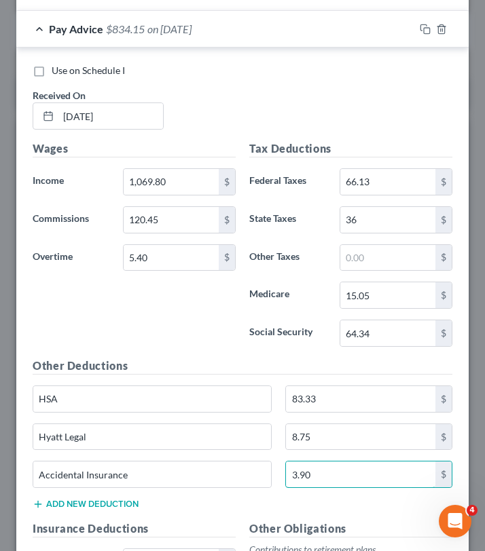
scroll to position [1029, 0]
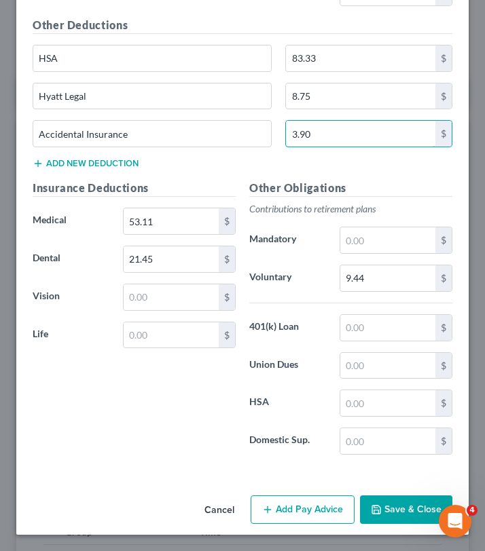
type input "3.90"
click at [383, 509] on button "Save & Close" at bounding box center [406, 510] width 92 height 29
